Goal: Entertainment & Leisure: Consume media (video, audio)

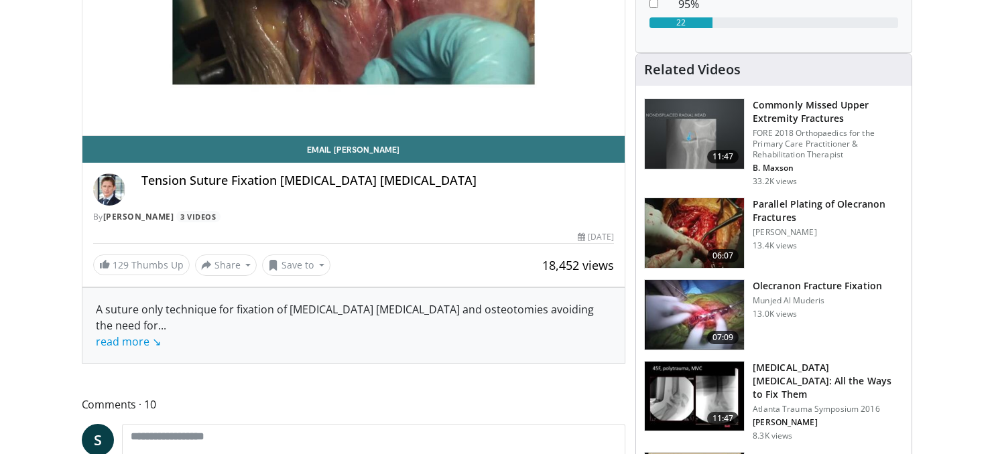
scroll to position [335, 0]
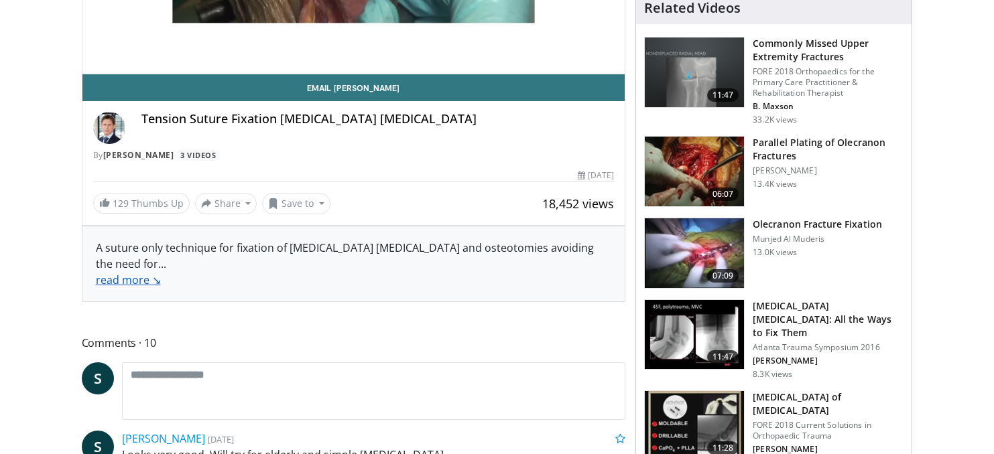
click at [133, 273] on link "read more ↘" at bounding box center [128, 280] width 65 height 15
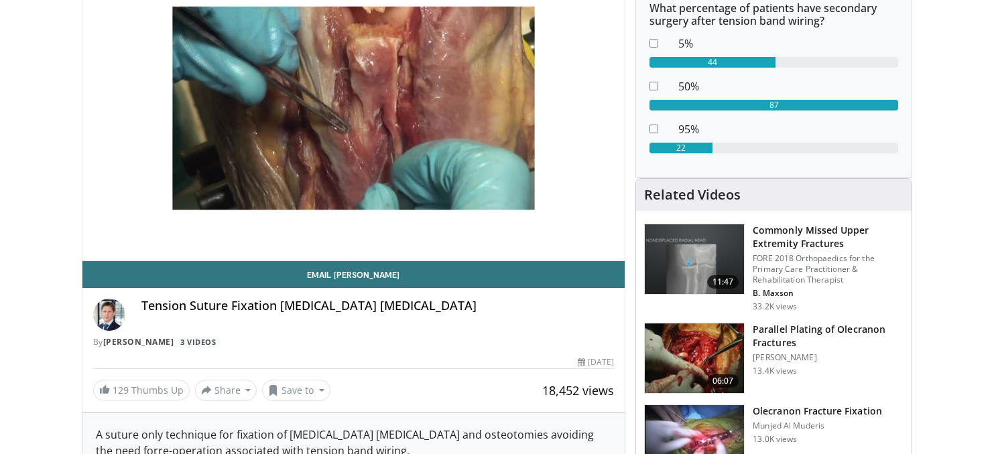
scroll to position [67, 0]
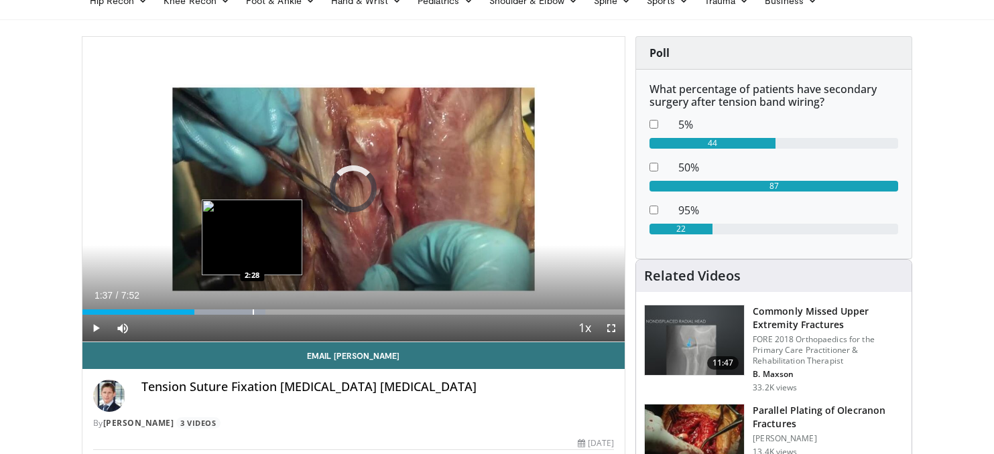
click at [253, 310] on div "Progress Bar" at bounding box center [253, 312] width 1 height 5
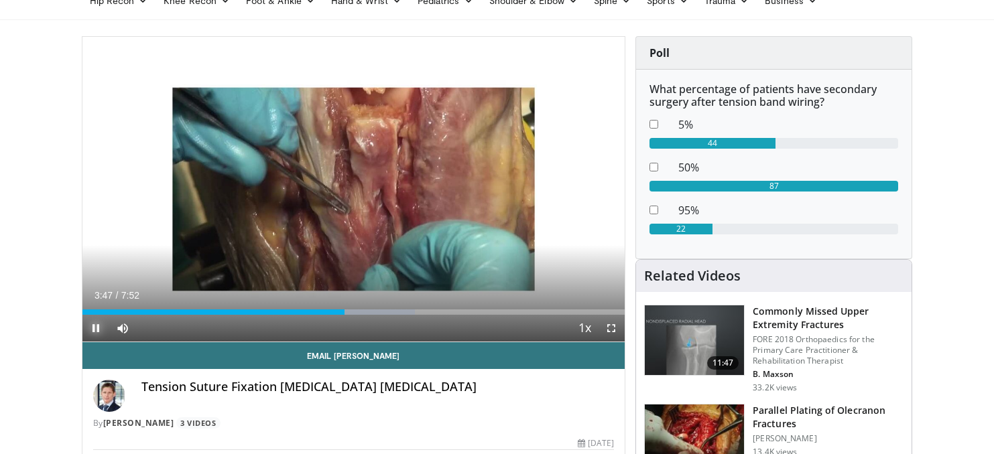
click at [91, 334] on span "Video Player" at bounding box center [95, 328] width 27 height 27
